Goal: Navigation & Orientation: Understand site structure

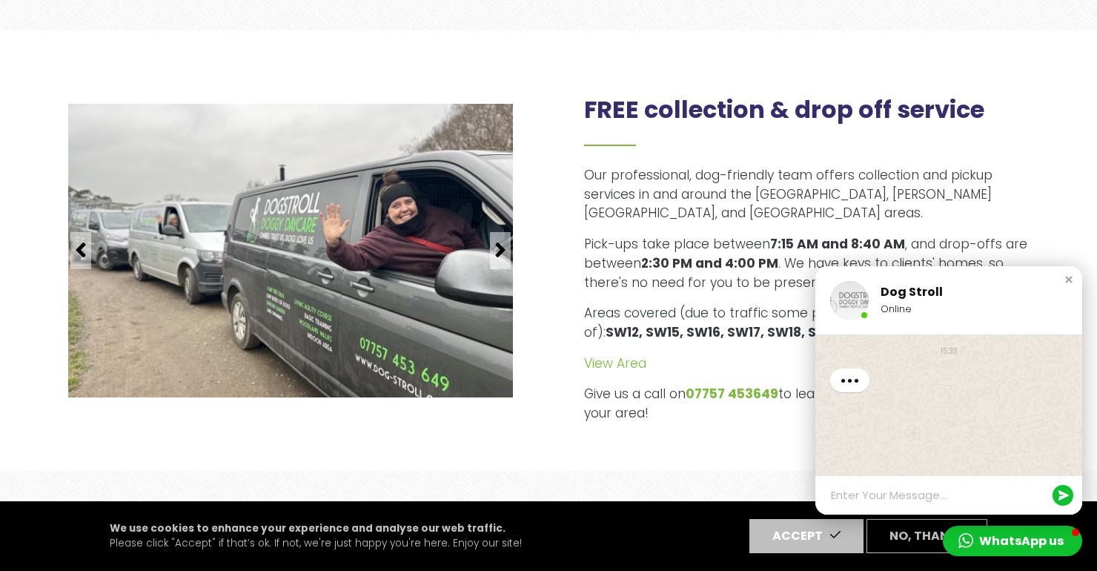
scroll to position [1723, 0]
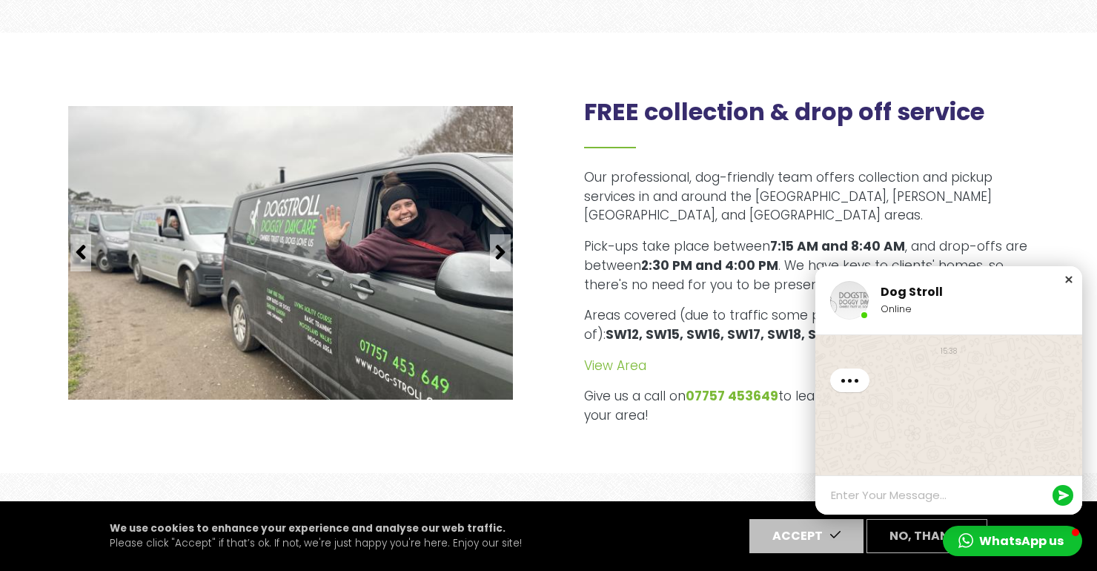
click at [1066, 279] on div "Close chat window" at bounding box center [1068, 279] width 15 height 15
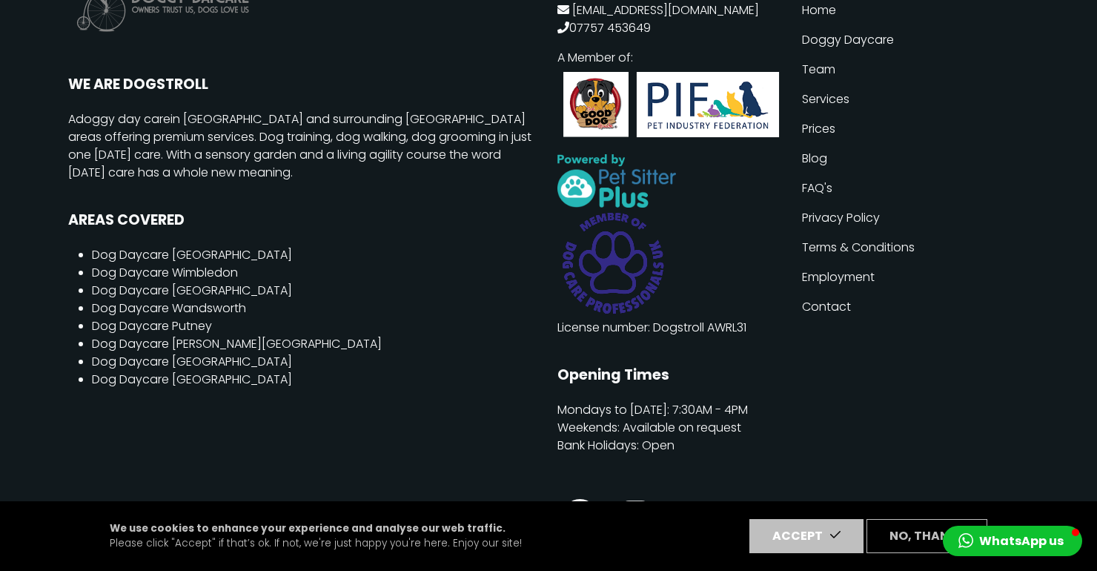
scroll to position [3956, 0]
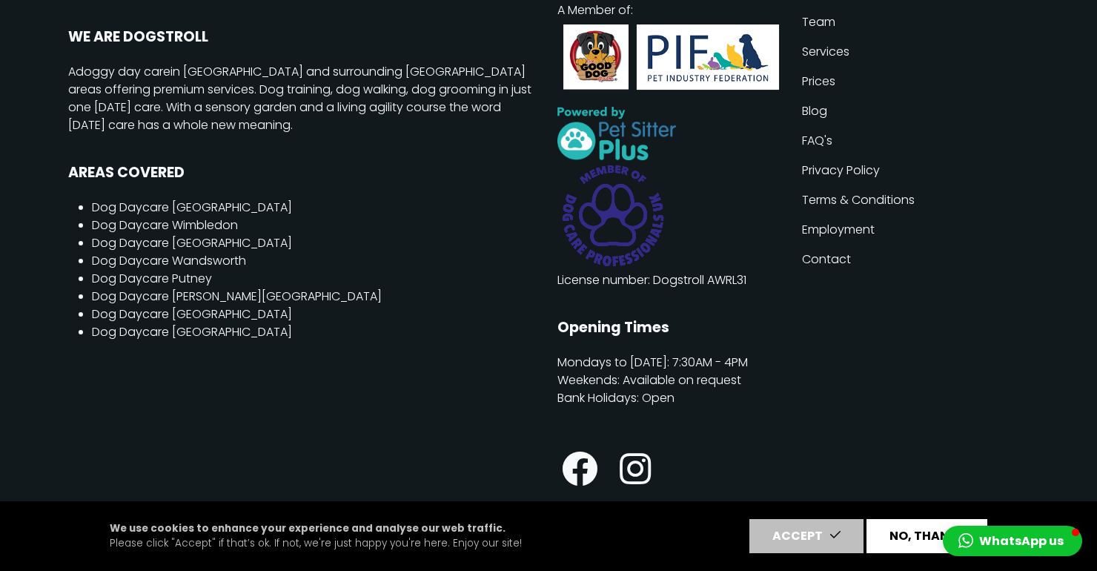
click at [889, 541] on button "No, thanks" at bounding box center [926, 536] width 121 height 34
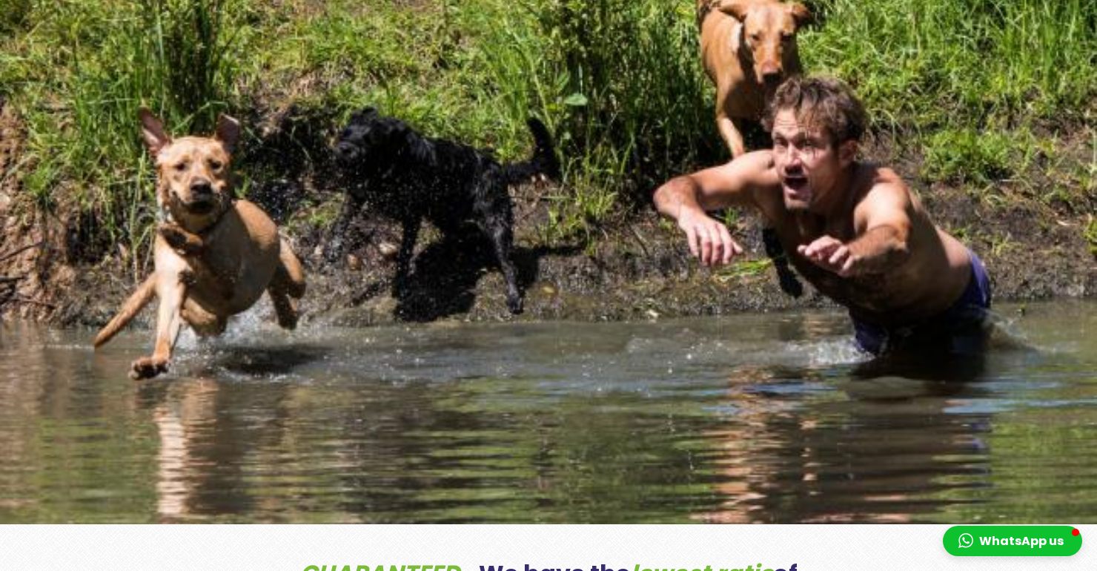
scroll to position [0, 0]
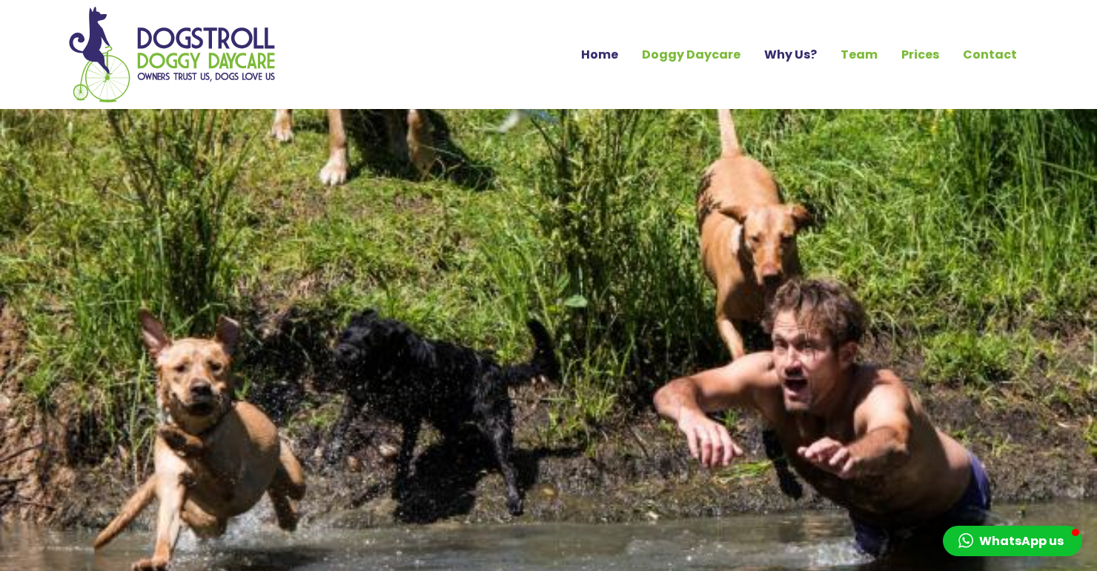
click at [796, 59] on link "Why Us?" at bounding box center [790, 54] width 76 height 25
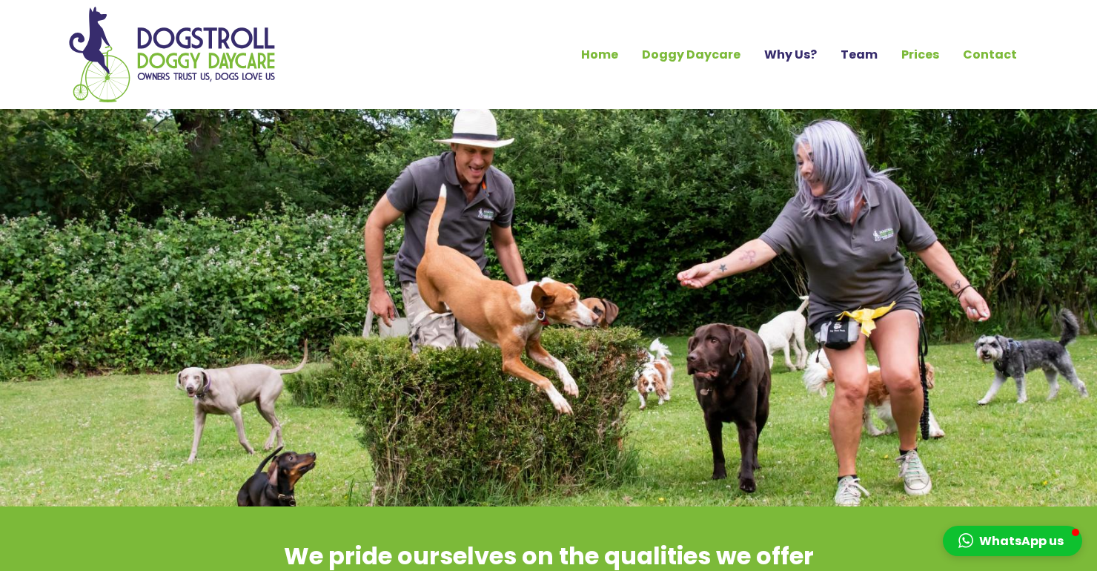
click at [857, 59] on link "Team" at bounding box center [858, 54] width 61 height 25
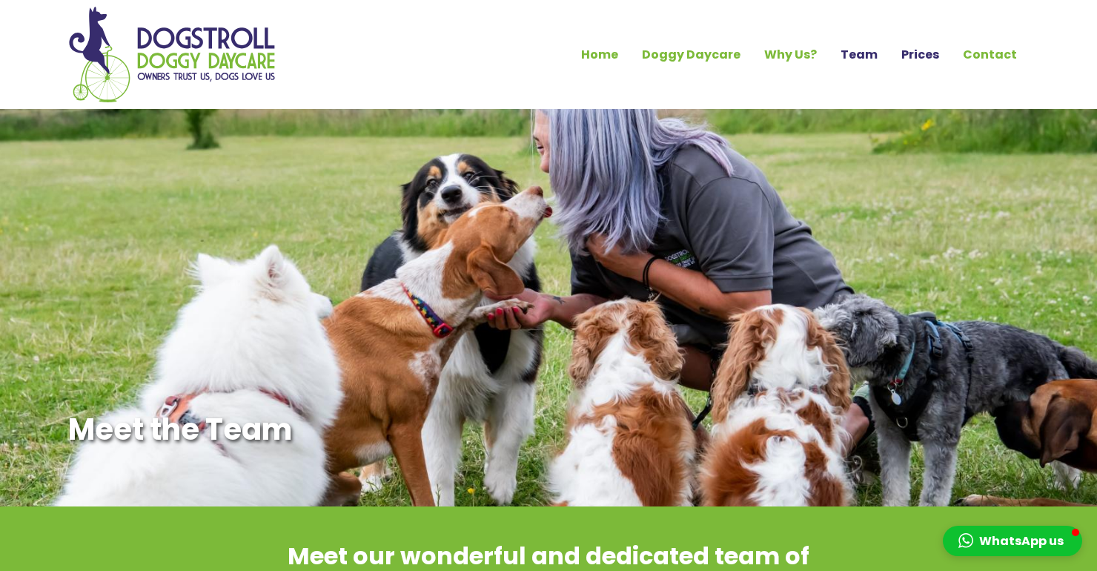
click at [915, 54] on link "Prices" at bounding box center [920, 54] width 62 height 25
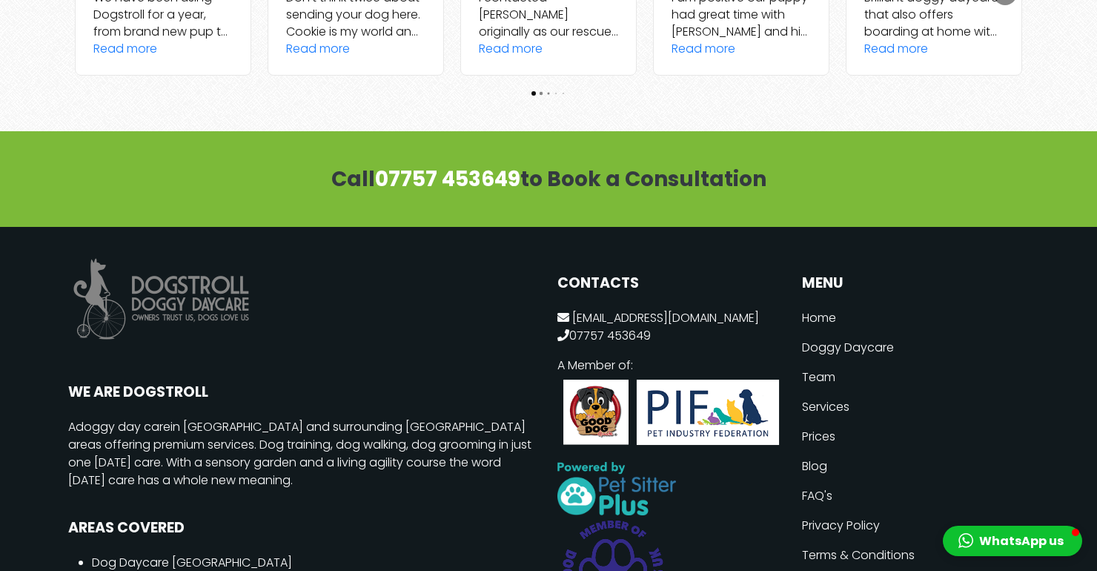
scroll to position [1958, 0]
